Goal: Navigation & Orientation: Go to known website

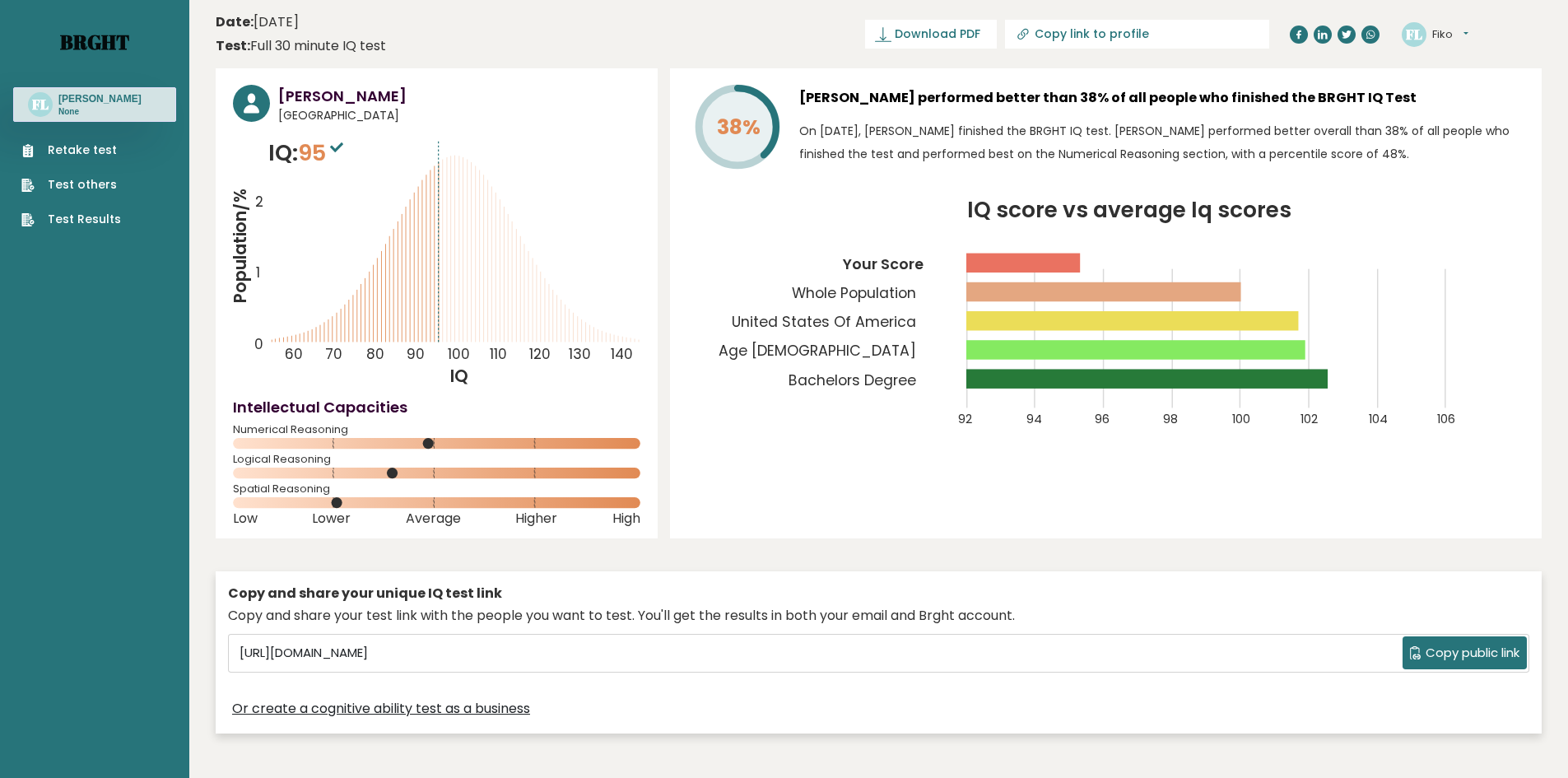
click at [109, 42] on link "Brght" at bounding box center [95, 41] width 69 height 26
